Goal: Task Accomplishment & Management: Use online tool/utility

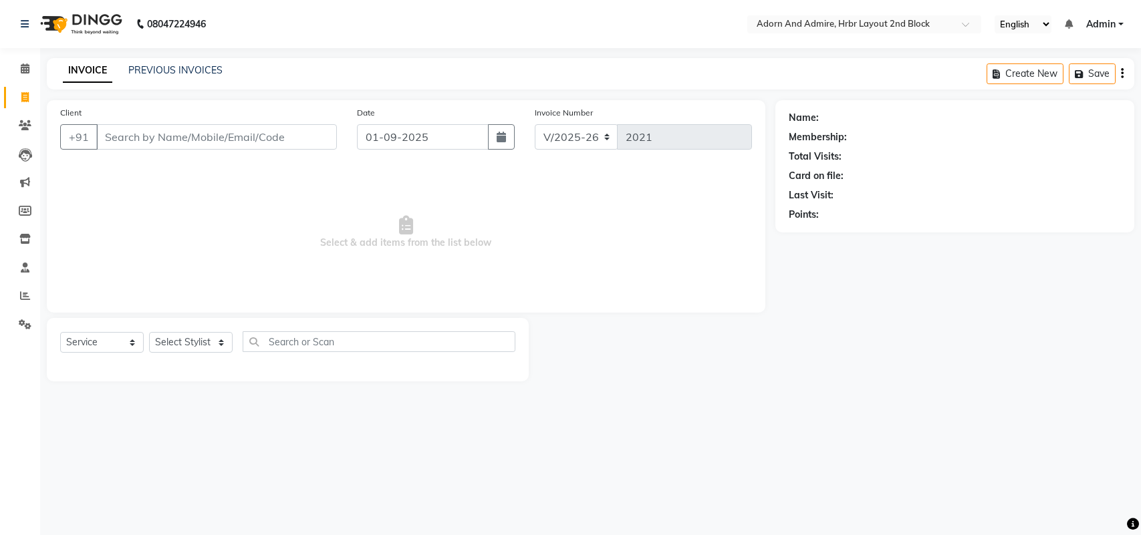
select select "7203"
select select "service"
